Goal: Task Accomplishment & Management: Use online tool/utility

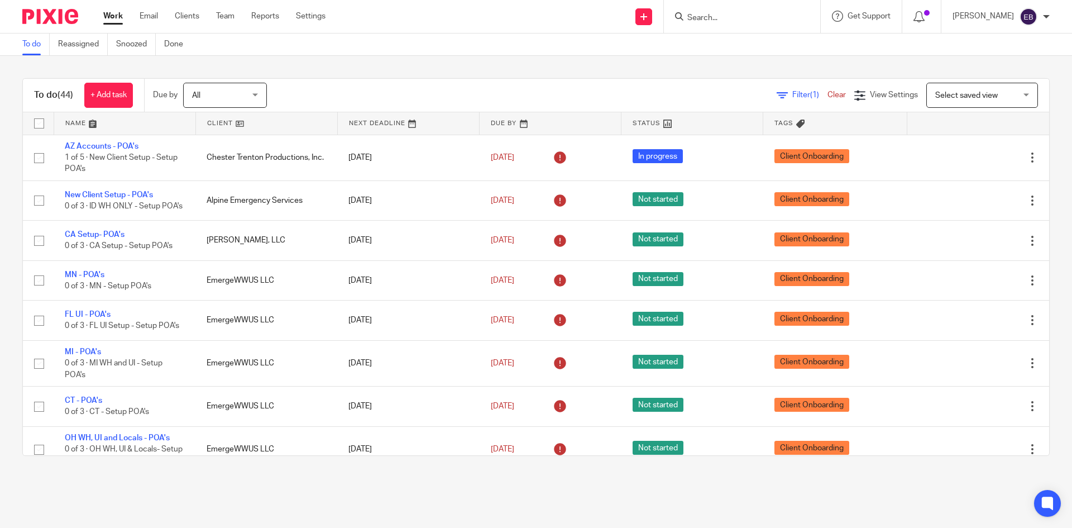
click at [114, 15] on link "Work" at bounding box center [113, 16] width 20 height 11
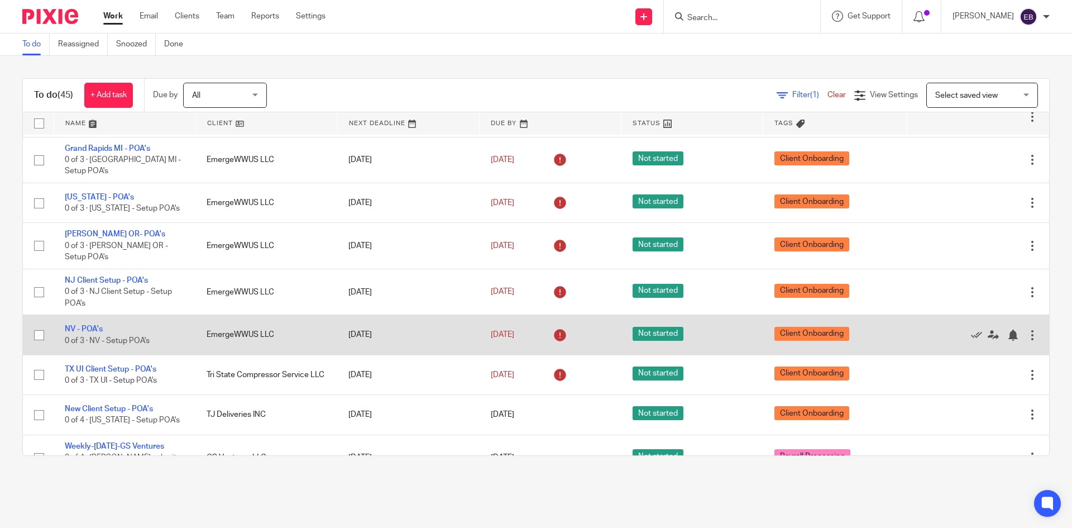
scroll to position [1547, 0]
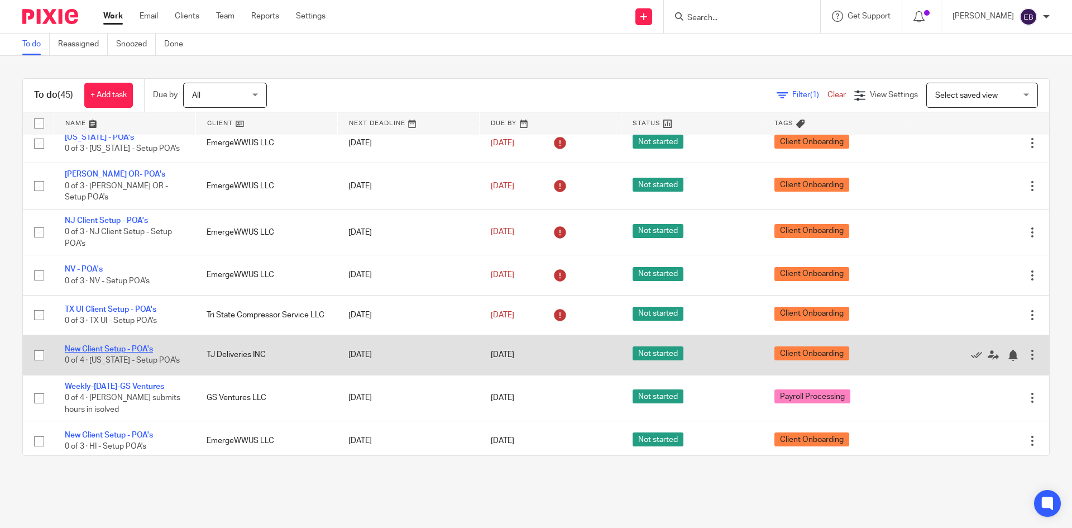
click at [116, 345] on link "New Client Setup - POA's" at bounding box center [109, 349] width 88 height 8
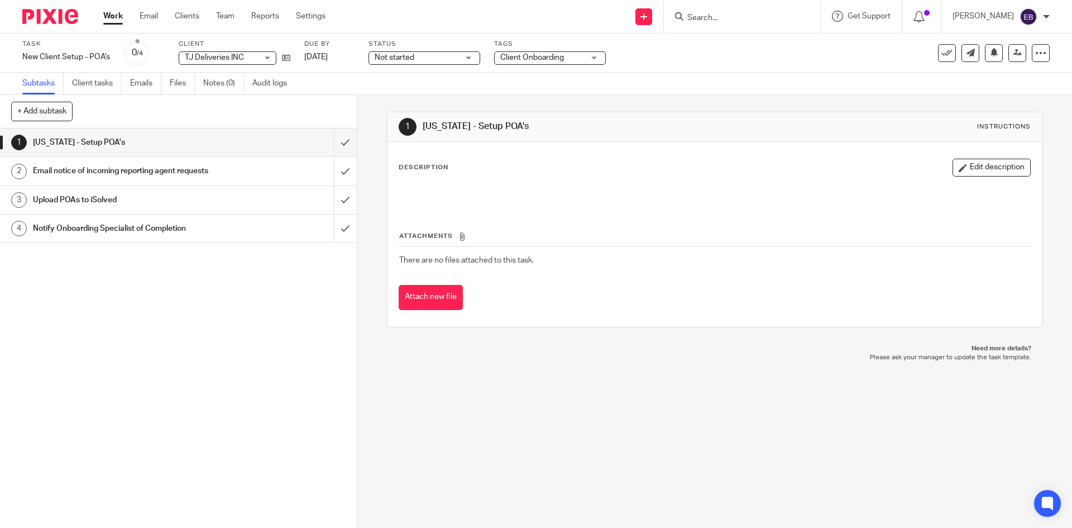
click at [345, 457] on div "1 [US_STATE] - Setup POA's 2 Email notice of incoming reporting agent requests …" at bounding box center [178, 327] width 357 height 399
click at [174, 351] on div "1 [US_STATE] - Setup POA's 2 Email notice of incoming reporting agent requests …" at bounding box center [178, 327] width 357 height 399
click at [332, 142] on input "submit" at bounding box center [178, 142] width 357 height 28
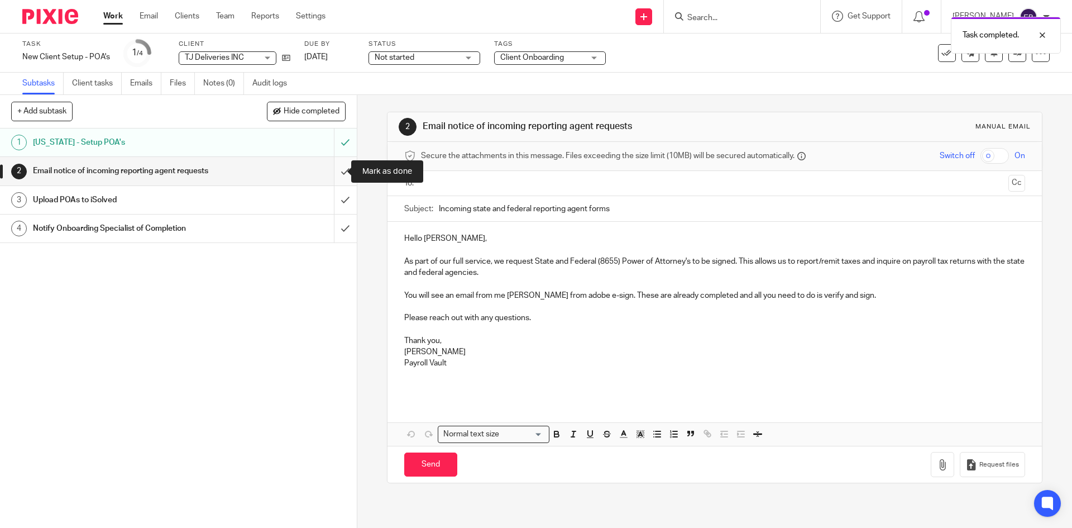
click at [339, 170] on input "submit" at bounding box center [178, 171] width 357 height 28
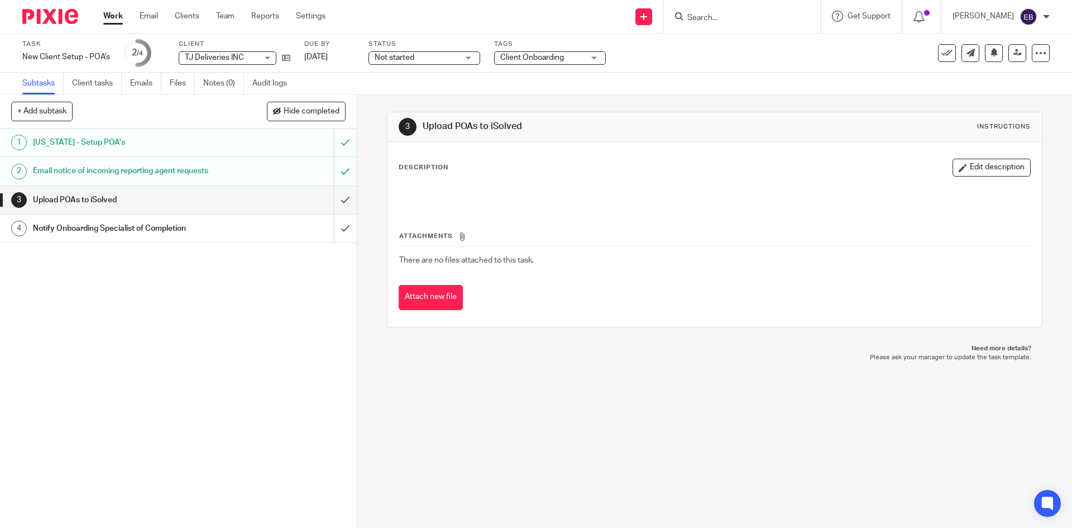
click at [200, 171] on h1 "Email notice of incoming reporting agent requests" at bounding box center [129, 170] width 193 height 17
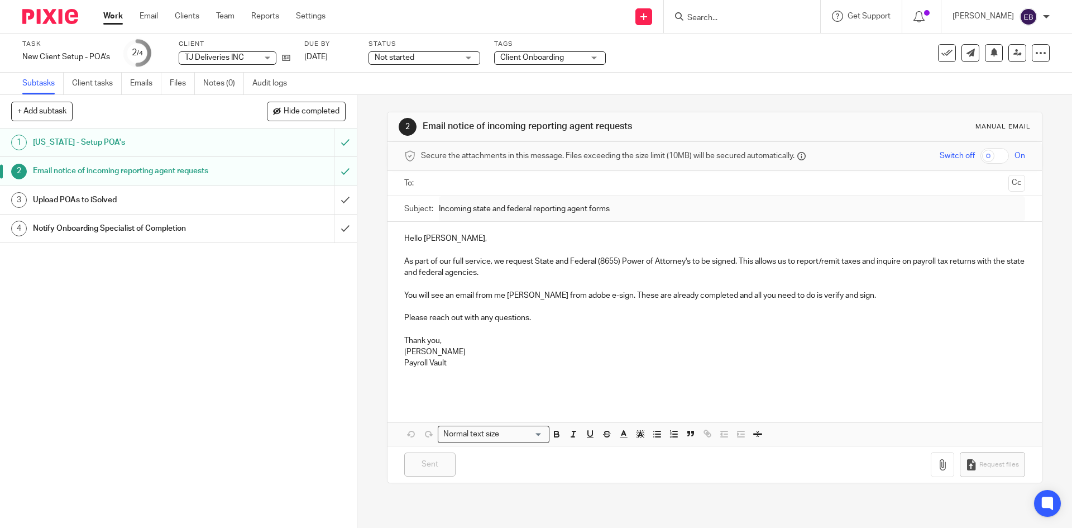
click at [474, 178] on input "text" at bounding box center [714, 183] width 578 height 13
click at [1008, 184] on button "Cc" at bounding box center [1016, 184] width 17 height 17
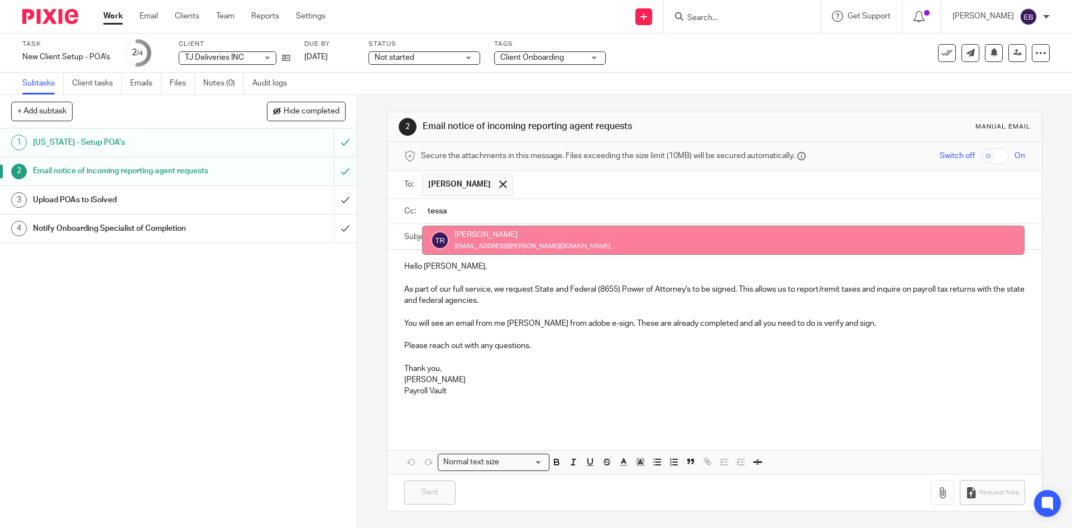
type input "tessa"
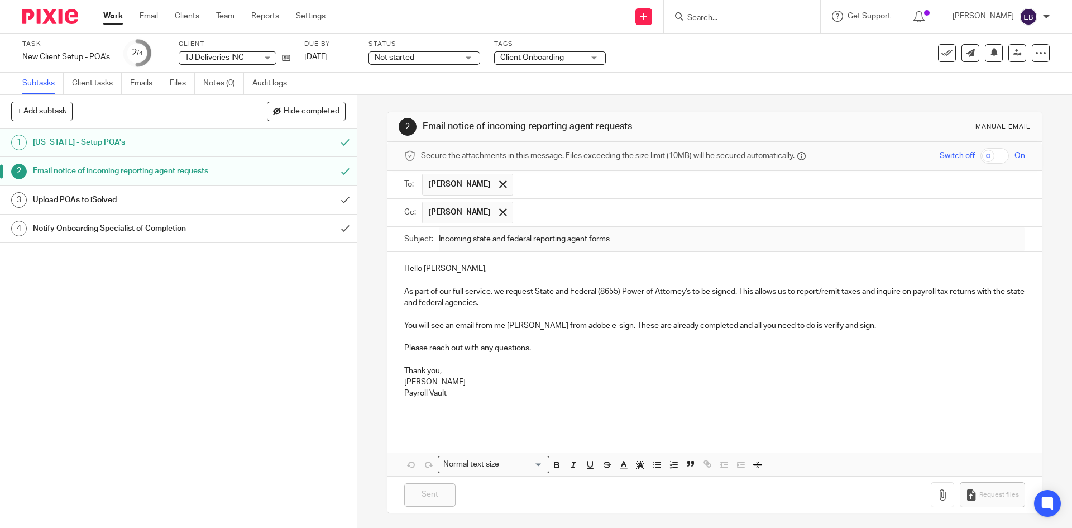
click at [237, 171] on div "Email notice of incoming reporting agent requests" at bounding box center [178, 170] width 290 height 17
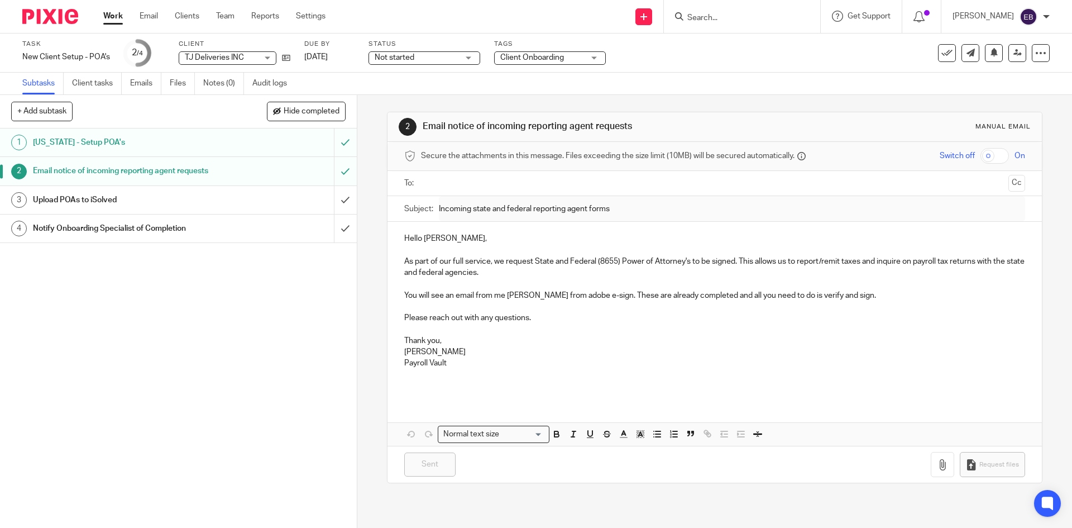
click at [466, 184] on input "text" at bounding box center [714, 183] width 578 height 13
click at [1008, 185] on button "Cc" at bounding box center [1016, 184] width 17 height 17
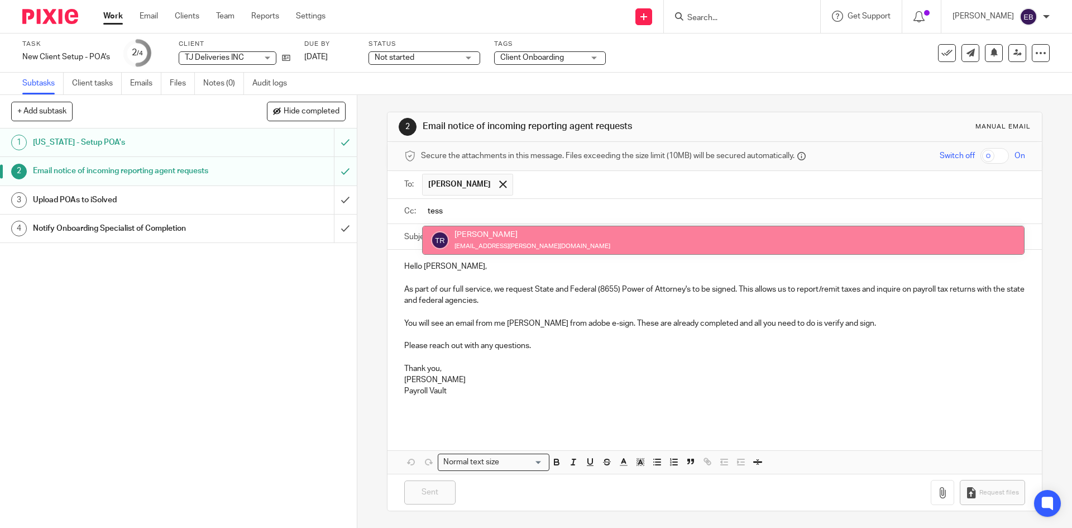
type input "tess"
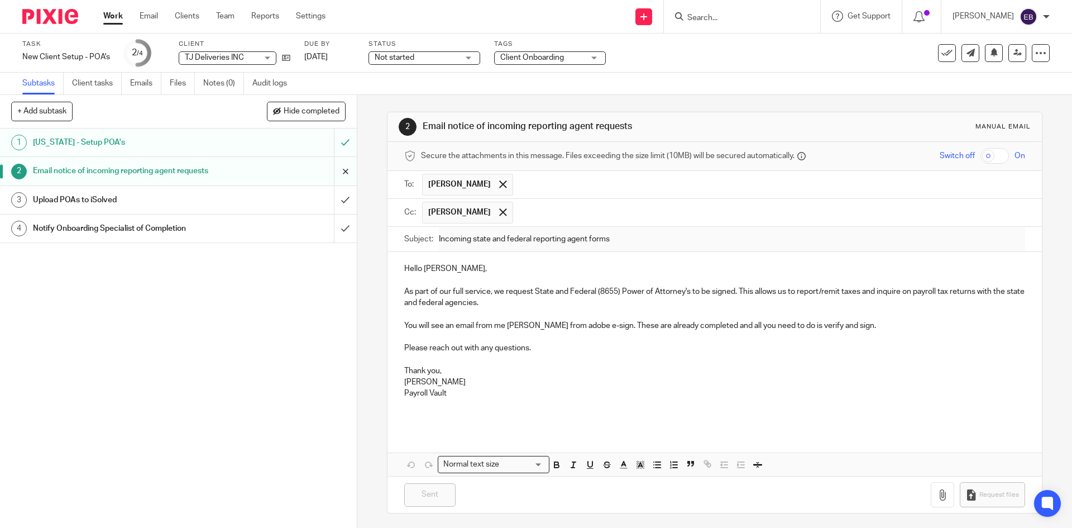
drag, startPoint x: 154, startPoint y: 171, endPoint x: 333, endPoint y: 170, distance: 179.2
click at [333, 170] on input "submit" at bounding box center [178, 171] width 357 height 28
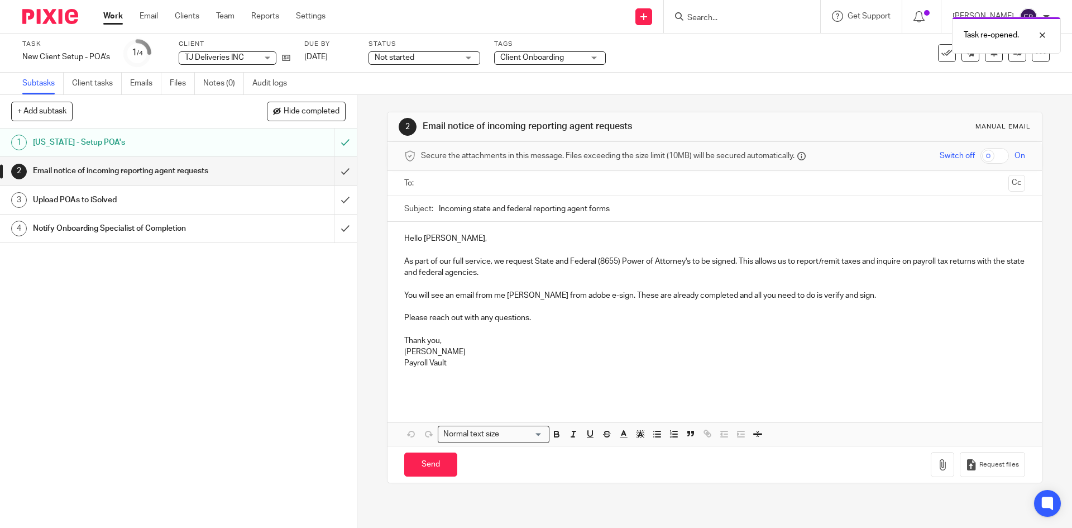
click at [483, 183] on input "text" at bounding box center [714, 183] width 578 height 13
drag, startPoint x: 1002, startPoint y: 183, endPoint x: 963, endPoint y: 192, distance: 40.2
click at [1008, 183] on button "Cc" at bounding box center [1016, 184] width 17 height 17
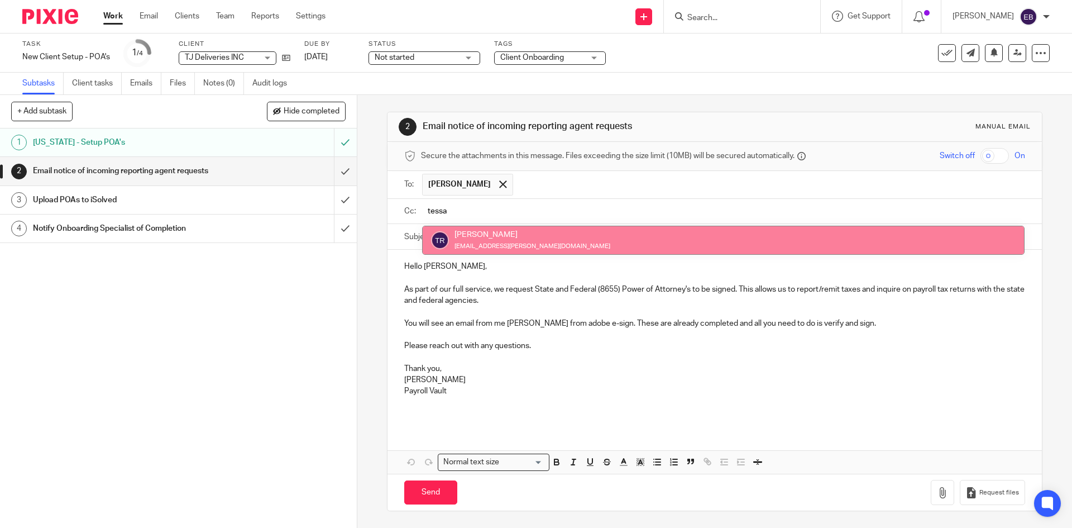
type input "tessa"
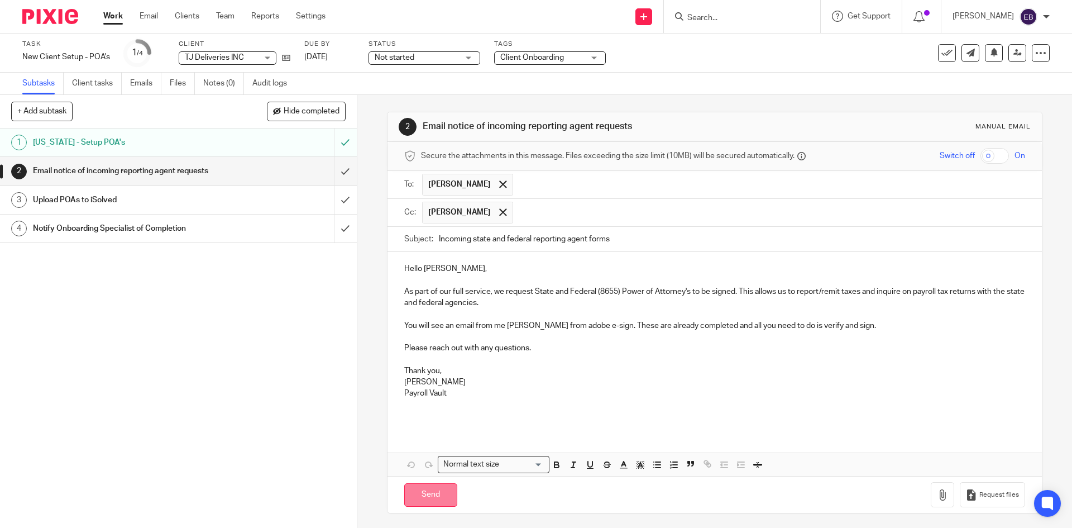
click at [420, 497] on input "Send" at bounding box center [430, 495] width 53 height 24
type input "Sent"
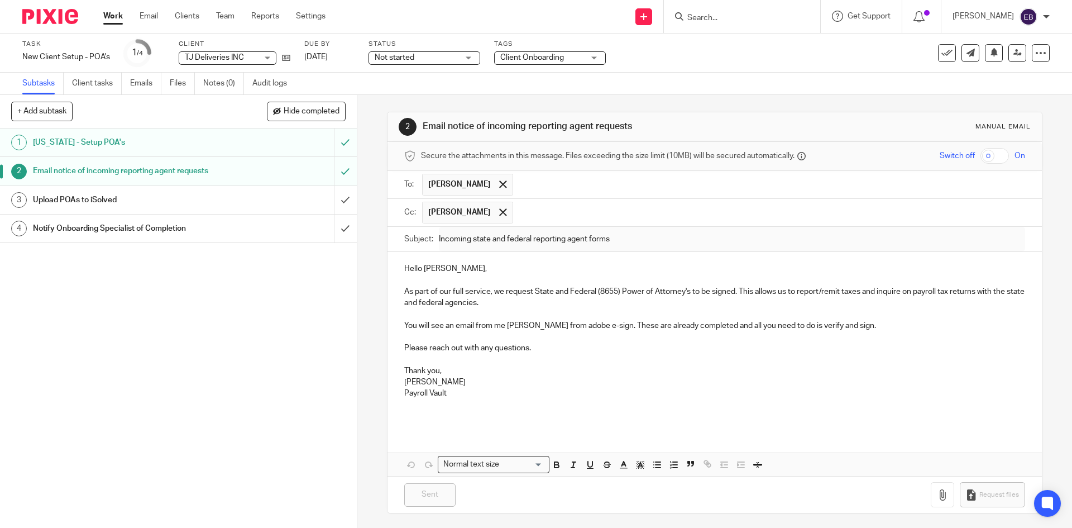
click at [381, 2] on div "Send new email Create task Add client Request signature Get Support Contact Sup…" at bounding box center [707, 16] width 730 height 33
click at [112, 17] on link "Work" at bounding box center [113, 16] width 20 height 11
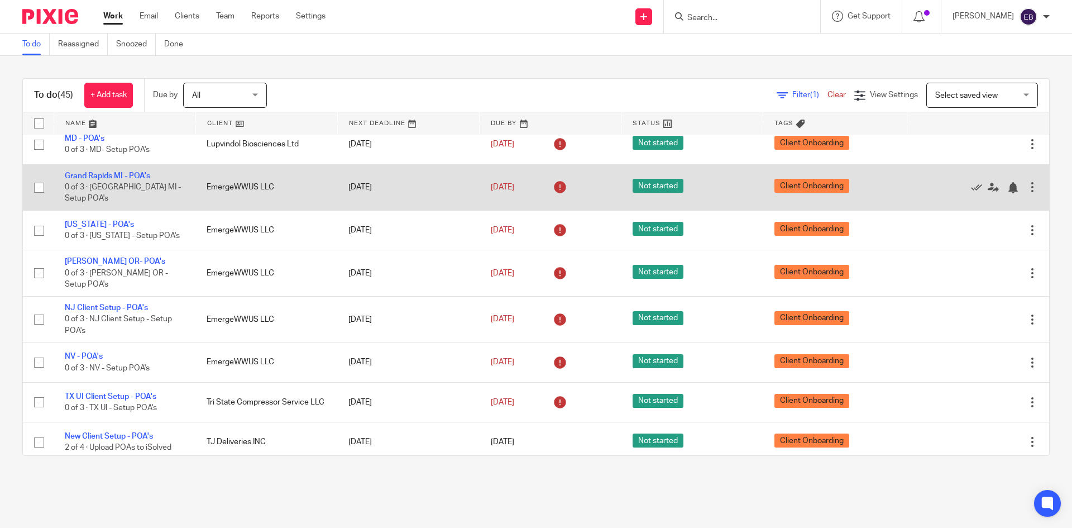
scroll to position [1492, 0]
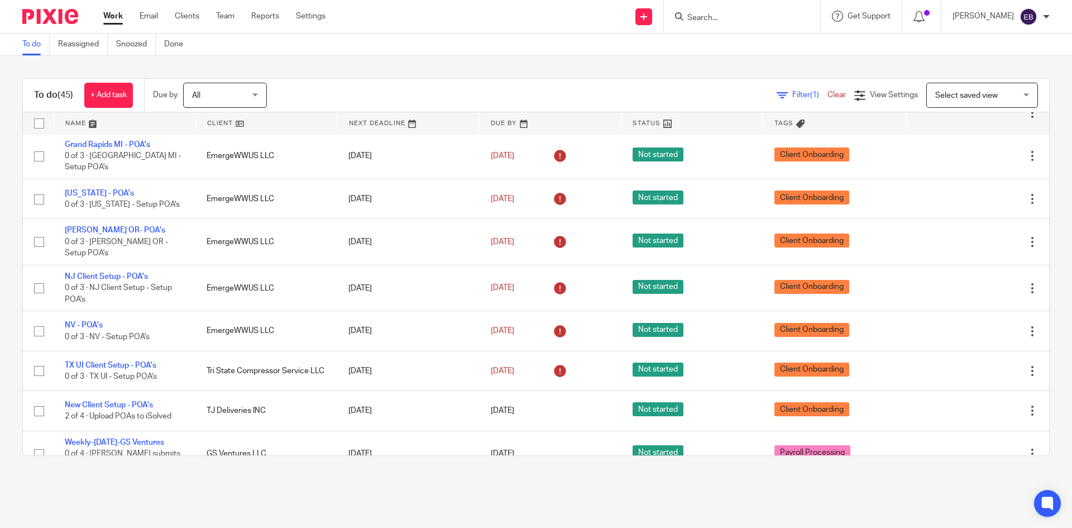
click at [429, 50] on div "To do Reassigned Snoozed Done" at bounding box center [536, 44] width 1072 height 22
